Goal: Communication & Community: Answer question/provide support

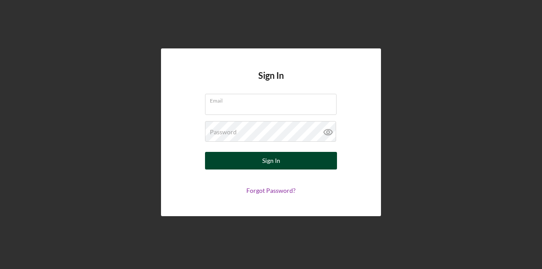
type input "[PERSON_NAME][EMAIL_ADDRESS][PERSON_NAME][DOMAIN_NAME]"
click at [273, 159] on div "Sign In" at bounding box center [271, 161] width 18 height 18
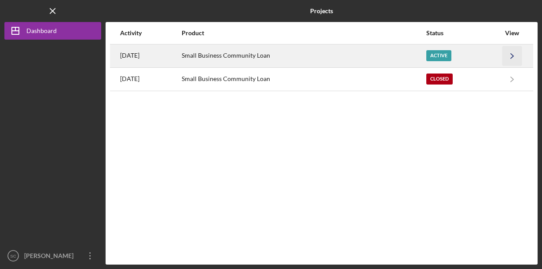
click at [511, 52] on icon "Icon/Navigate" at bounding box center [512, 56] width 20 height 20
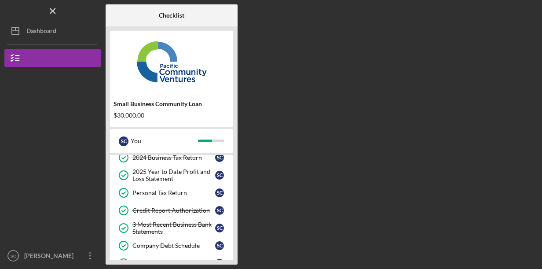
scroll to position [171, 0]
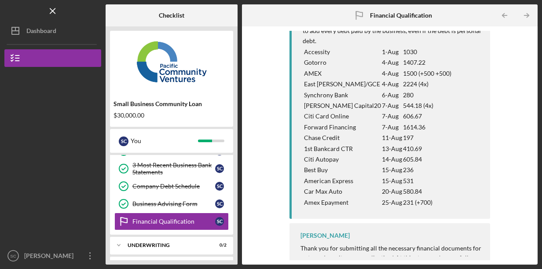
scroll to position [106, 0]
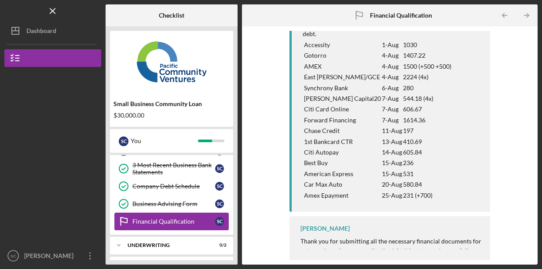
click at [196, 220] on div "Financial Qualification" at bounding box center [173, 221] width 83 height 7
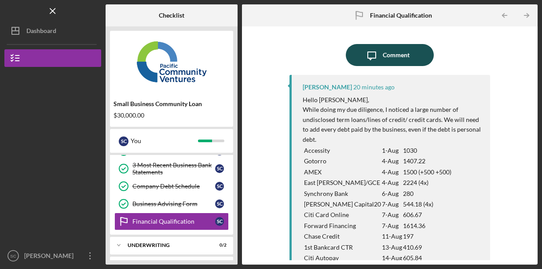
click at [418, 60] on button "Icon/Message Comment" at bounding box center [390, 55] width 88 height 22
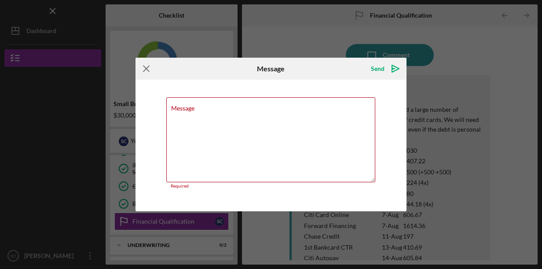
click at [148, 69] on icon "Icon/Menu Close" at bounding box center [147, 69] width 22 height 22
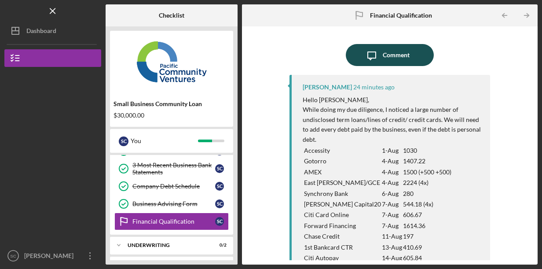
click at [405, 59] on div "Comment" at bounding box center [396, 55] width 27 height 22
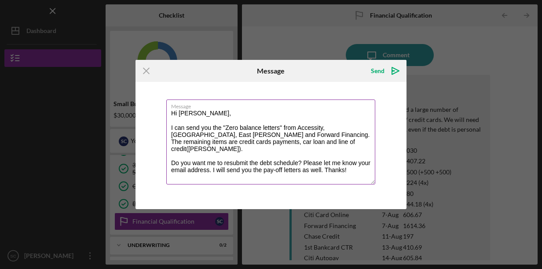
click at [198, 138] on textarea "Hi Alberto, I can send you the "Zero balance letters" from Accessity, Gotoro, E…" at bounding box center [270, 141] width 209 height 85
click at [255, 142] on textarea "Hi Alberto, I can send you the "Zero balance letters" from Accessity, Gotoro, E…" at bounding box center [270, 141] width 209 height 85
click at [299, 154] on textarea "Hi Alberto, I can send you the "Zero balance letters" from Accessity, Gotoro, E…" at bounding box center [270, 141] width 209 height 85
click at [243, 162] on textarea "Hi Alberto, I can send you the "Zero balance letters" from Accessity, Gotoro, E…" at bounding box center [270, 141] width 209 height 85
click at [352, 164] on textarea "Hi Alberto, I can send you the "Zero balance letters" from Accessity, Gotoro, E…" at bounding box center [270, 141] width 209 height 85
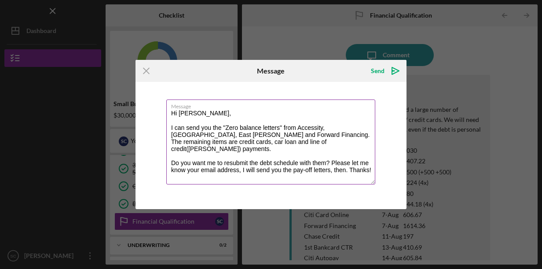
click at [242, 163] on textarea "Hi Alberto, I can send you the "Zero balance letters" from Accessity, Gotoro, E…" at bounding box center [270, 141] width 209 height 85
click at [346, 165] on textarea "Hi Alberto, I can send you the "Zero balance letters" from Accessity, Gotoro, E…" at bounding box center [270, 141] width 209 height 85
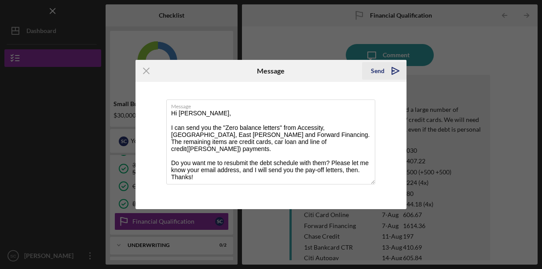
type textarea "Hi Alberto, I can send you the "Zero balance letters" from Accessity, Gotoro, E…"
click at [382, 70] on div "Send" at bounding box center [378, 71] width 14 height 18
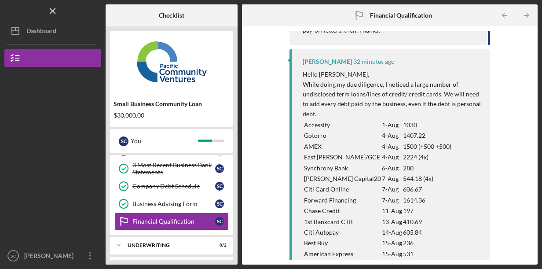
scroll to position [205, 0]
